Goal: Task Accomplishment & Management: Use online tool/utility

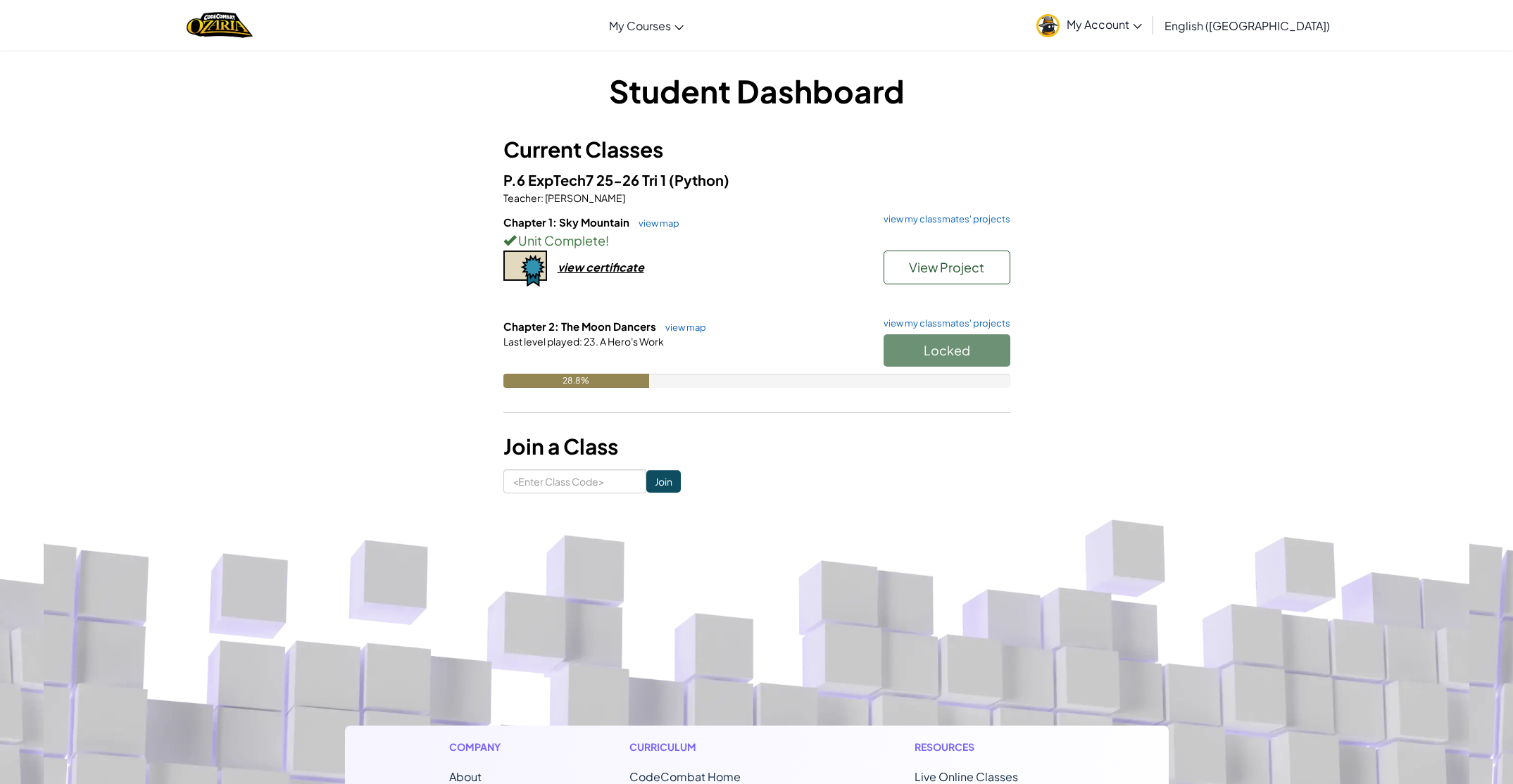
scroll to position [494, 0]
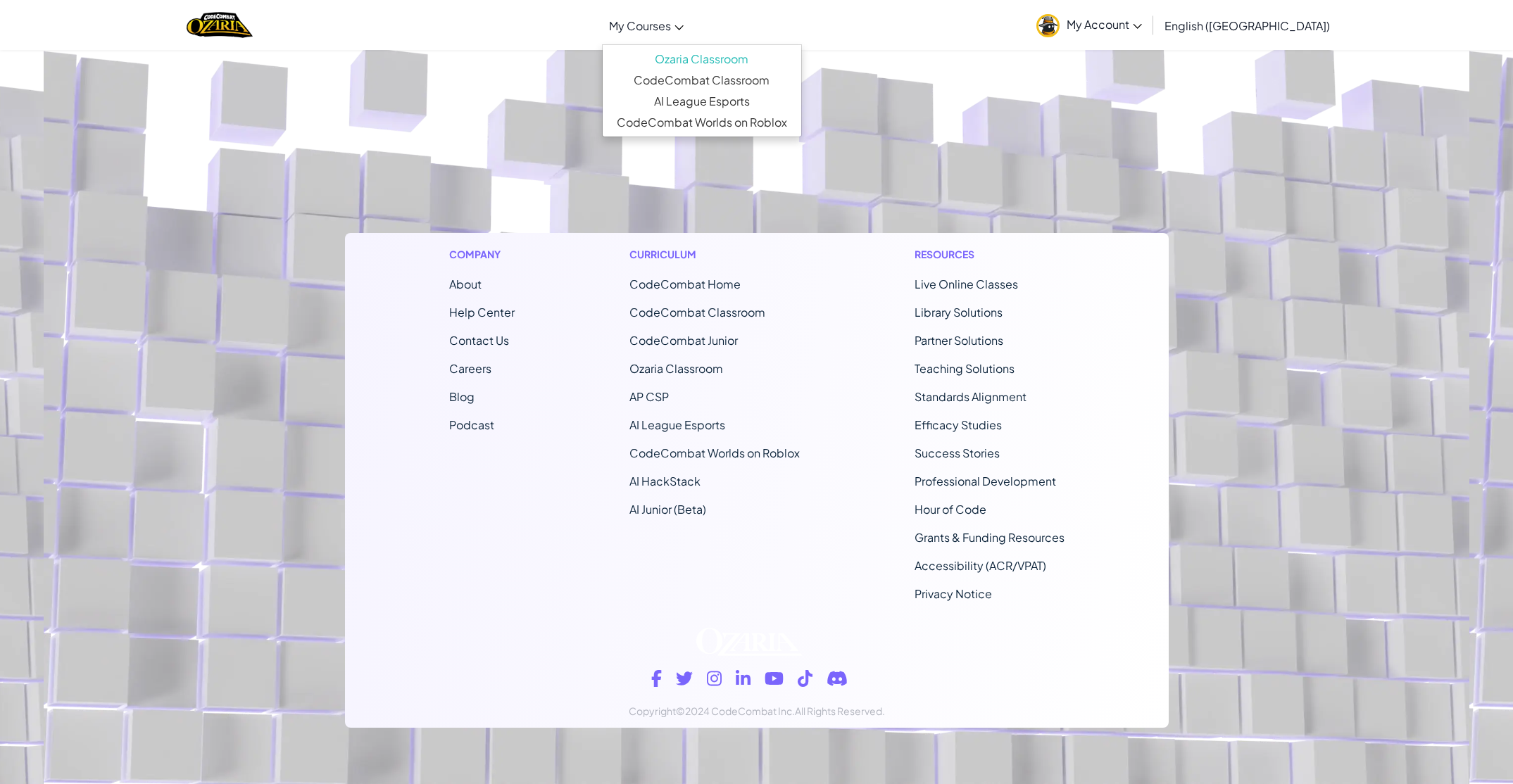
click at [671, 25] on span "My Courses" at bounding box center [640, 25] width 62 height 15
click at [740, 53] on link "Ozaria Classroom" at bounding box center [702, 59] width 199 height 21
click at [742, 62] on link "Ozaria Classroom" at bounding box center [702, 59] width 199 height 21
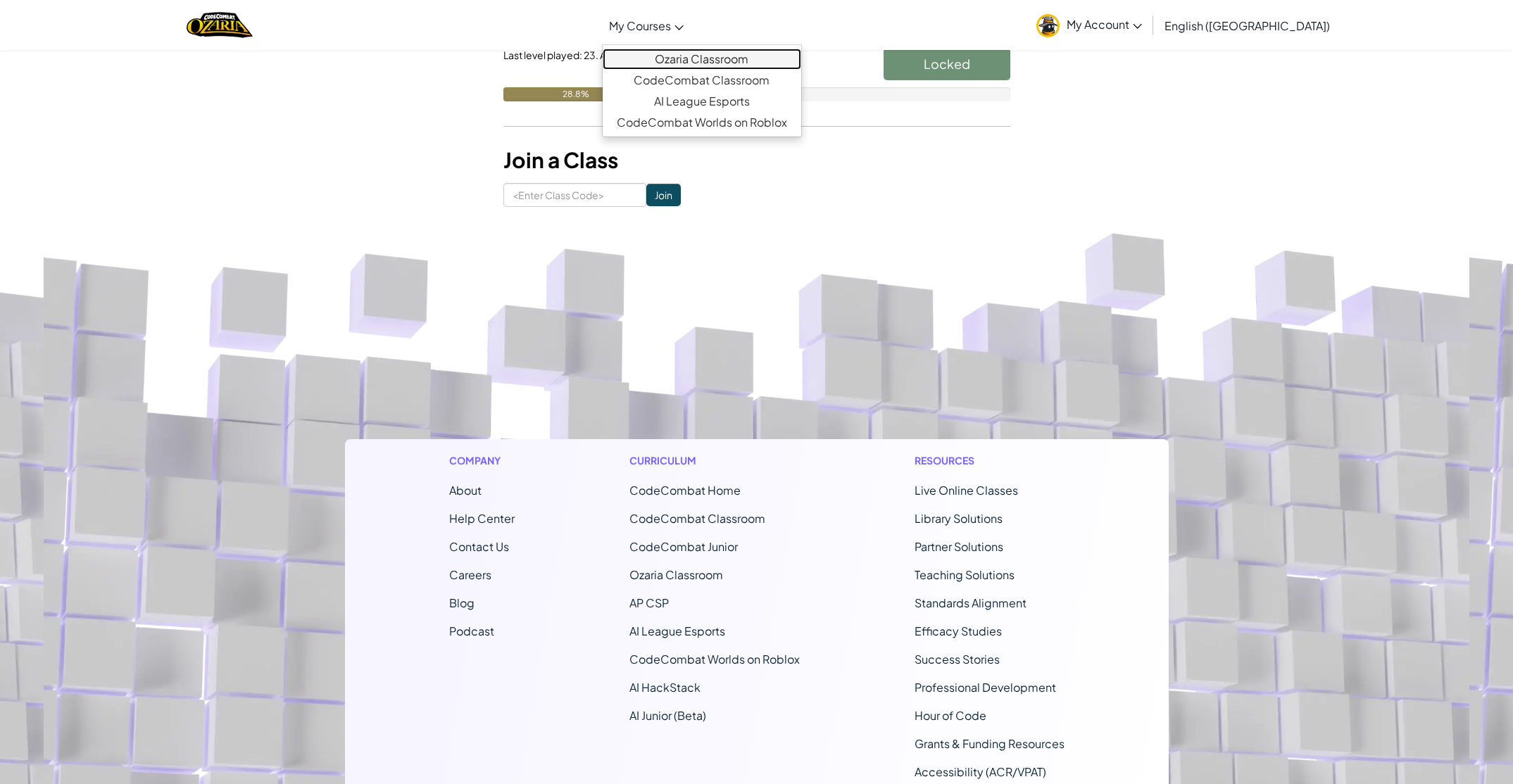
scroll to position [0, 0]
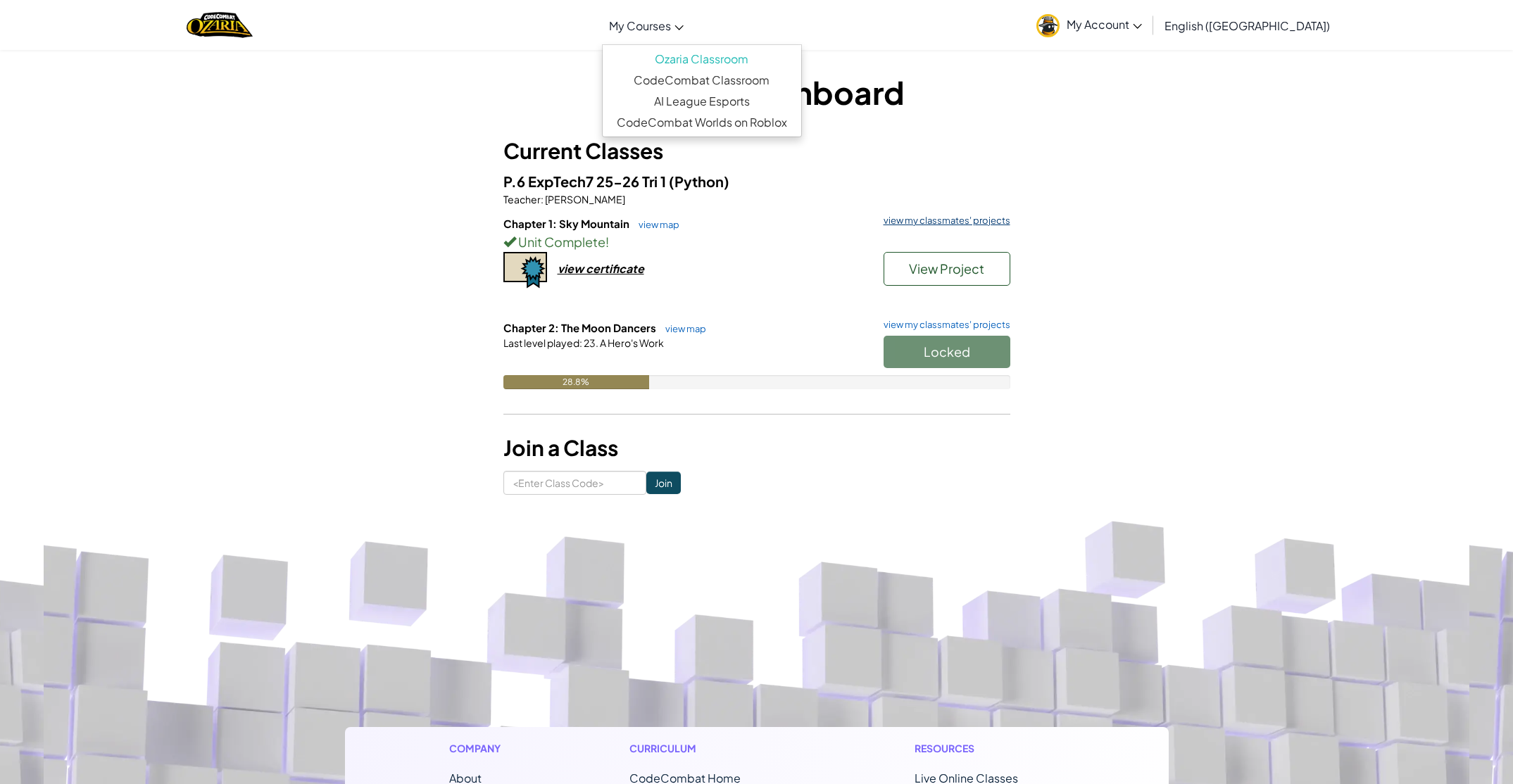
click at [986, 221] on link "view my classmates' projects" at bounding box center [943, 221] width 134 height 9
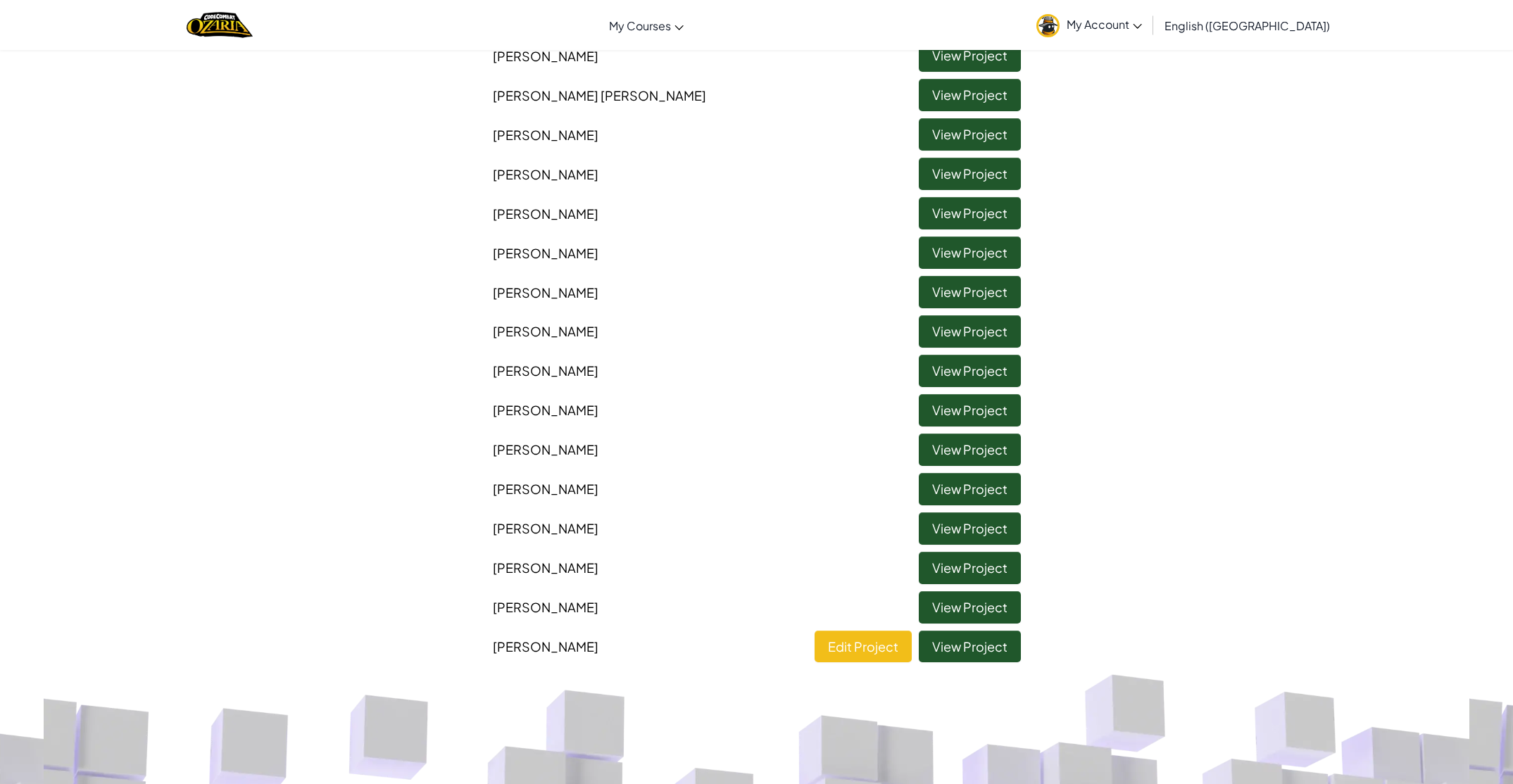
scroll to position [521, 0]
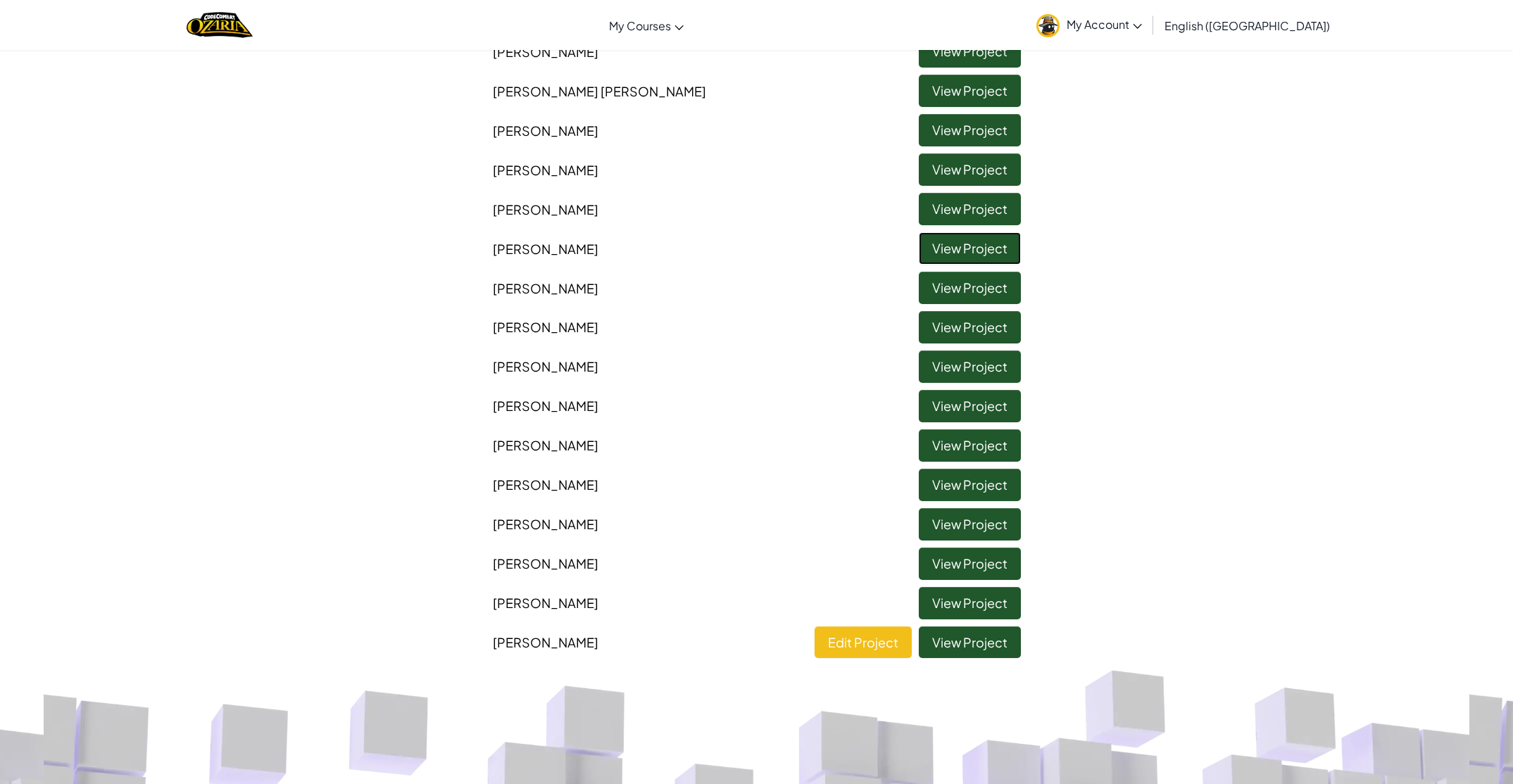
click at [976, 251] on link "View Project" at bounding box center [970, 248] width 103 height 32
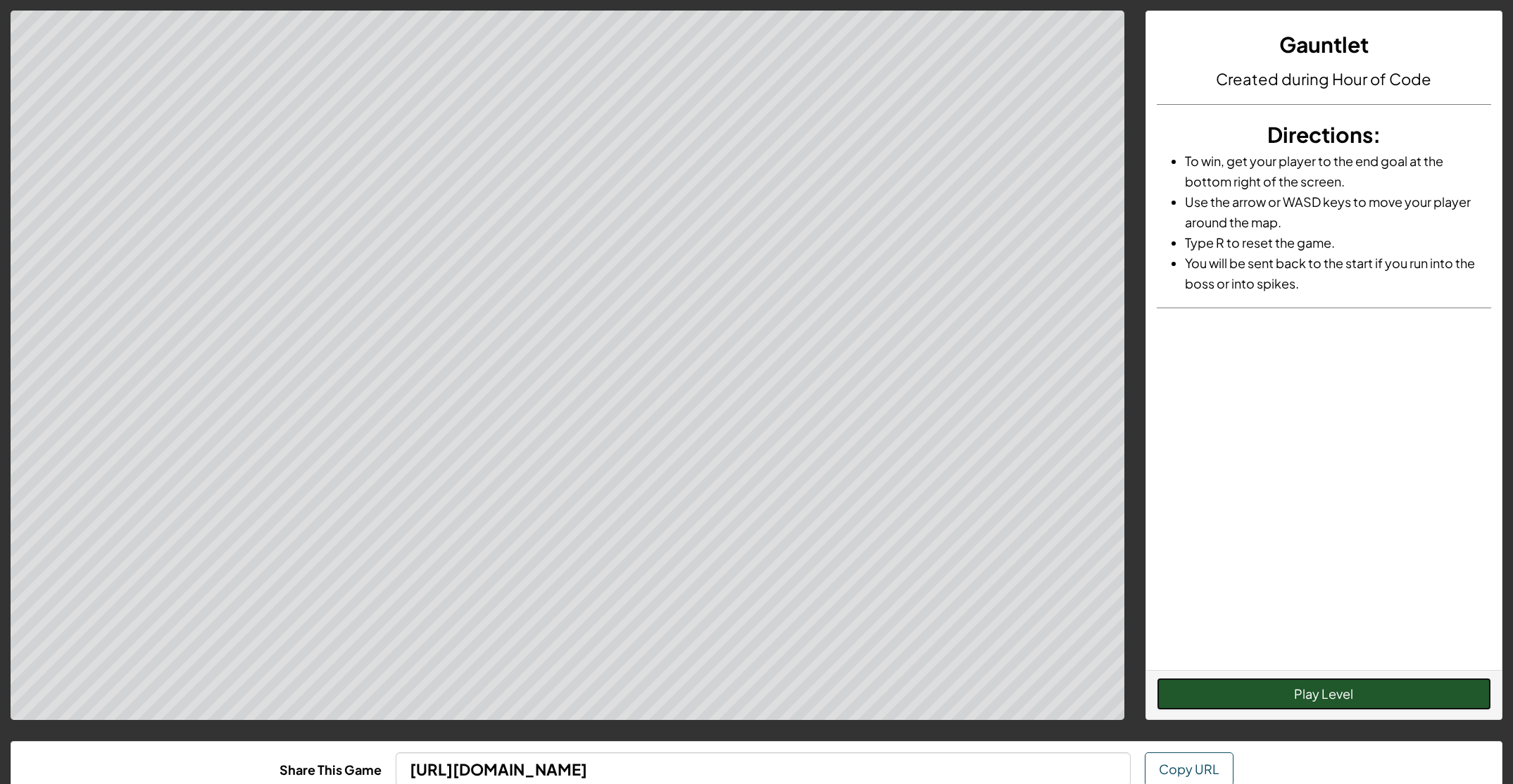
click at [1348, 689] on button "Play Level" at bounding box center [1324, 694] width 335 height 32
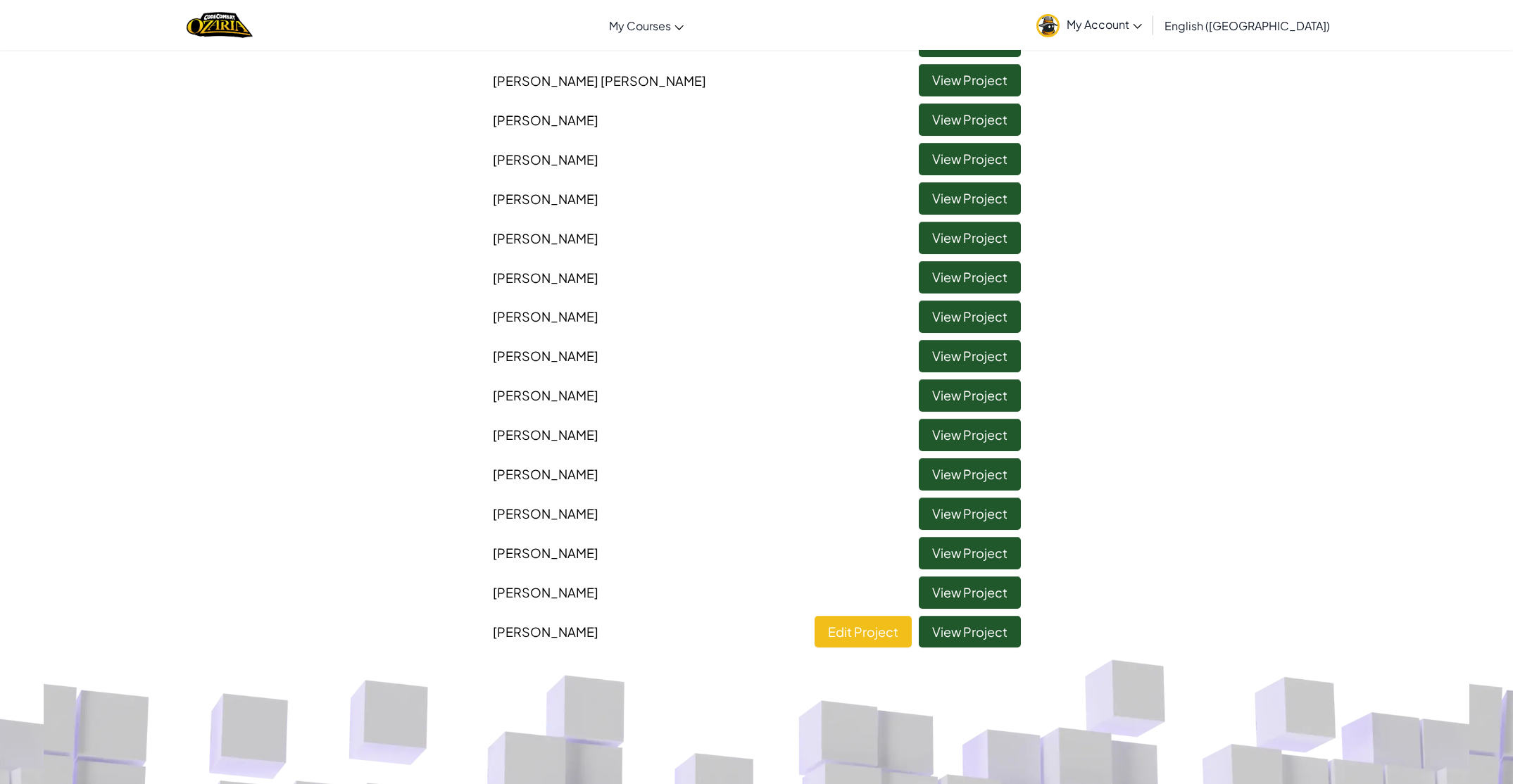
scroll to position [553, 0]
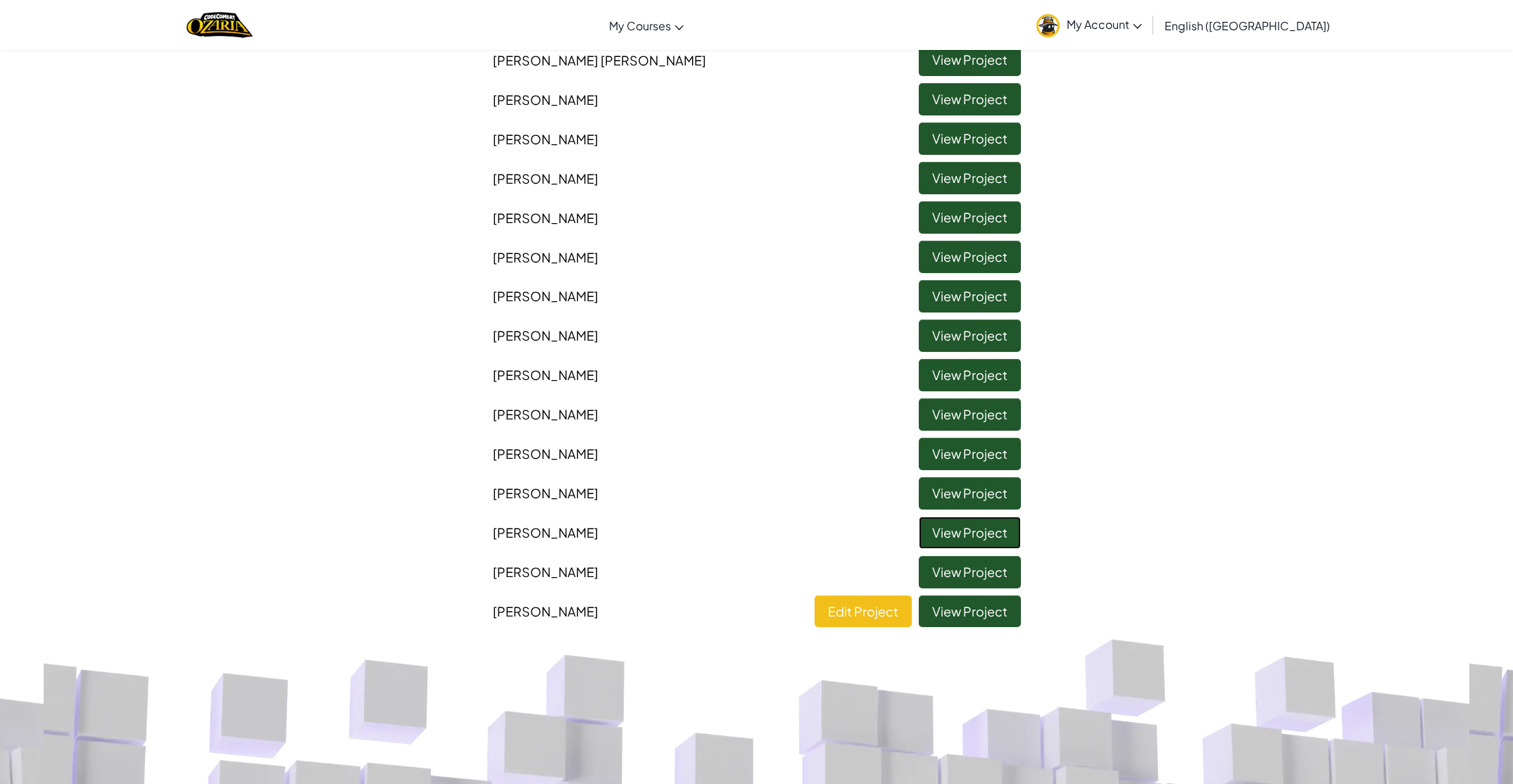
click at [950, 541] on link "View Project" at bounding box center [970, 533] width 103 height 32
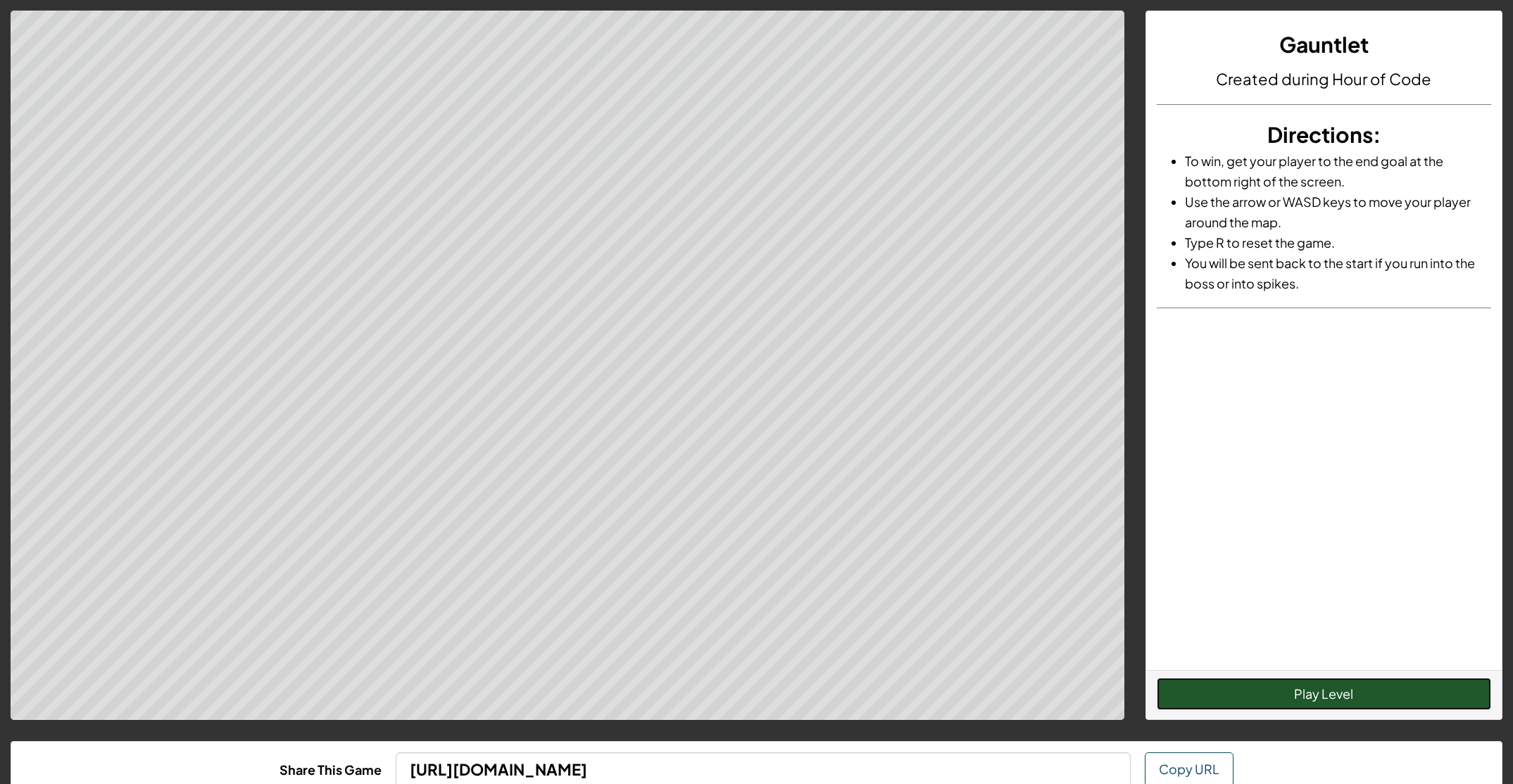
click at [1161, 679] on button "Play Level" at bounding box center [1324, 694] width 335 height 32
